Goal: Navigation & Orientation: Find specific page/section

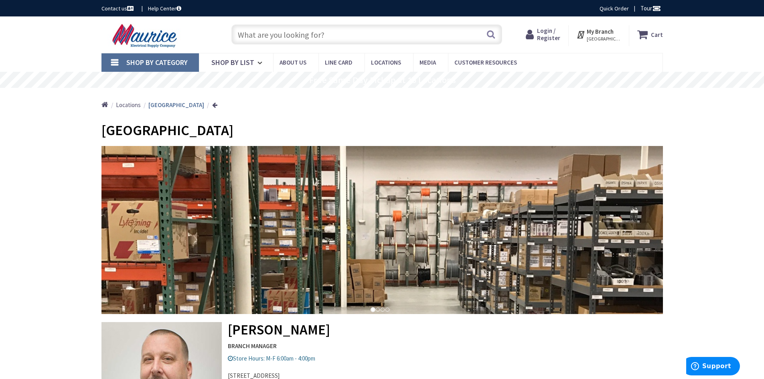
click at [130, 102] on span "Locations" at bounding box center [128, 105] width 25 height 8
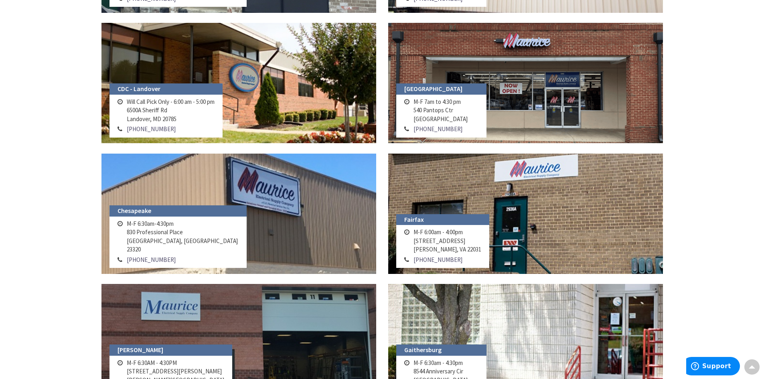
scroll to position [361, 0]
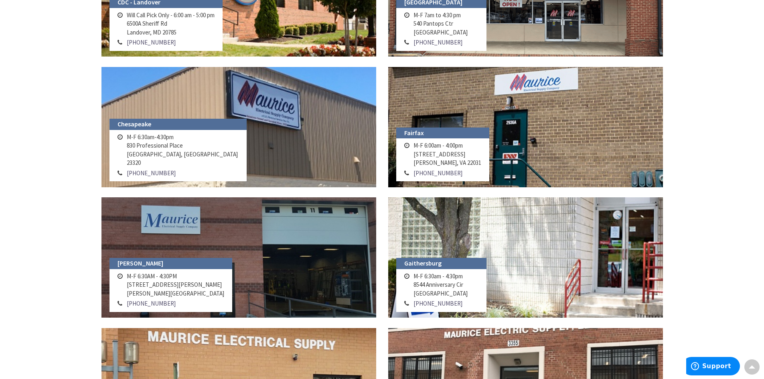
click at [438, 145] on td "M-F 6:00am - 4:00pm 2936-A Prosperity Ave Merrifield, VA 22031" at bounding box center [448, 153] width 72 height 27
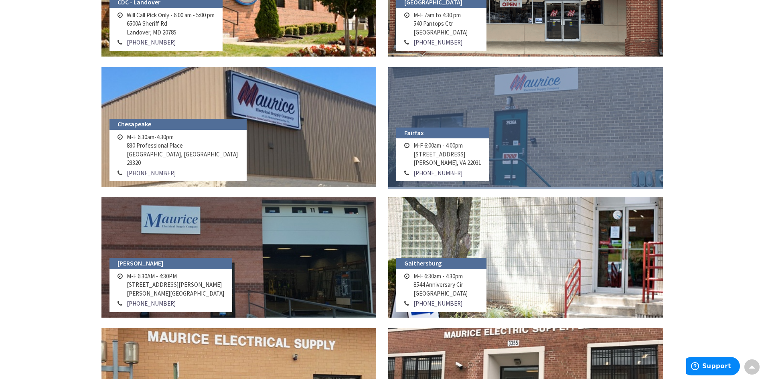
click at [473, 121] on link at bounding box center [525, 127] width 275 height 120
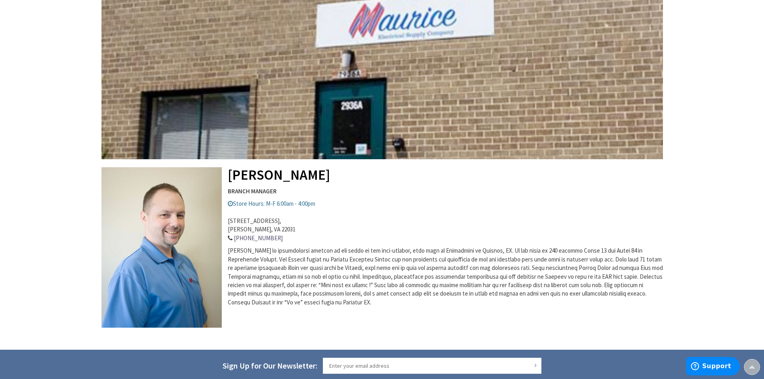
scroll to position [160, 0]
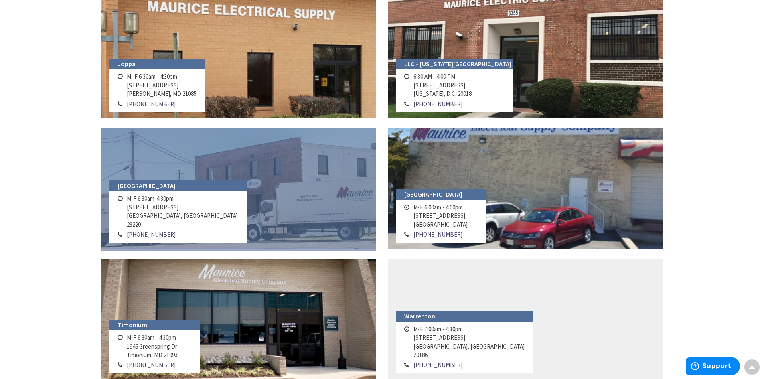
scroll to position [692, 0]
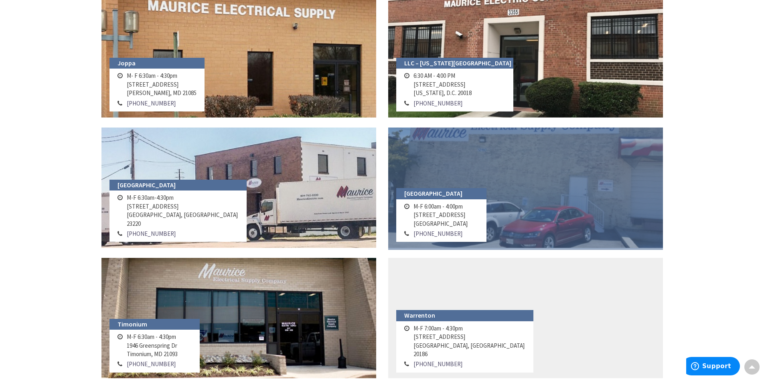
click at [459, 178] on link at bounding box center [525, 188] width 275 height 120
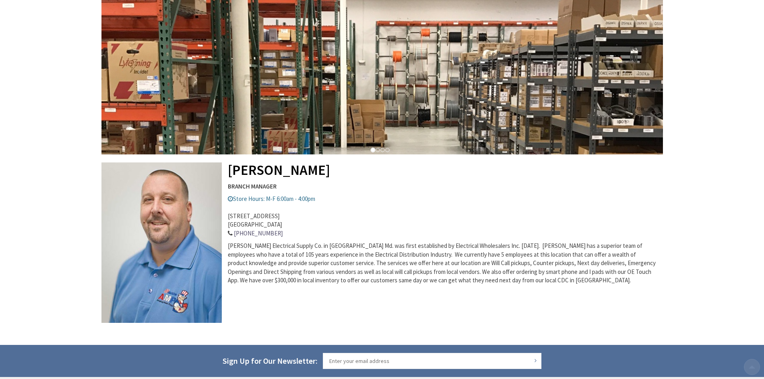
scroll to position [160, 0]
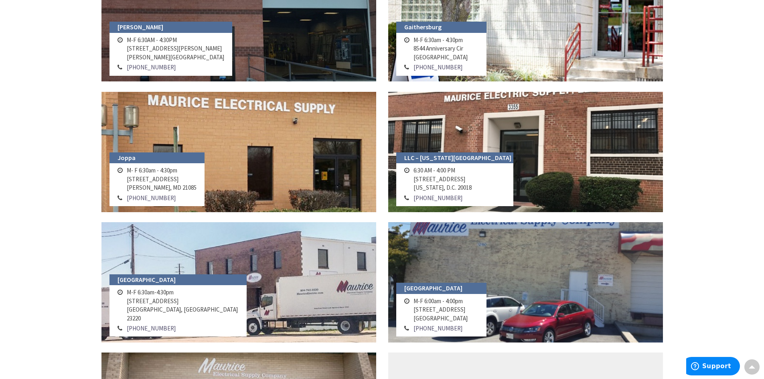
scroll to position [582, 0]
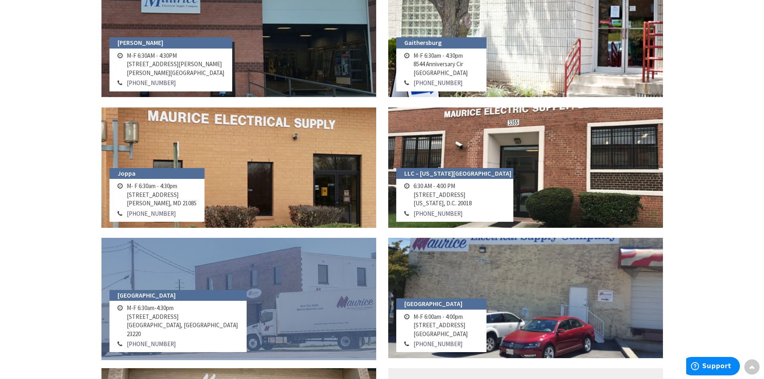
click at [283, 286] on link at bounding box center [238, 298] width 275 height 120
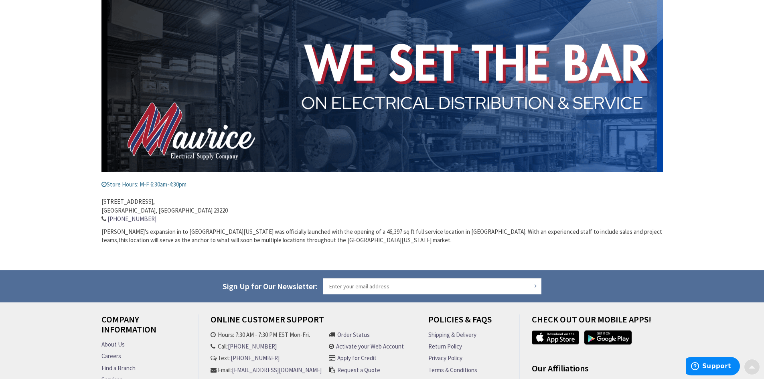
scroll to position [160, 0]
